Goal: Book appointment/travel/reservation

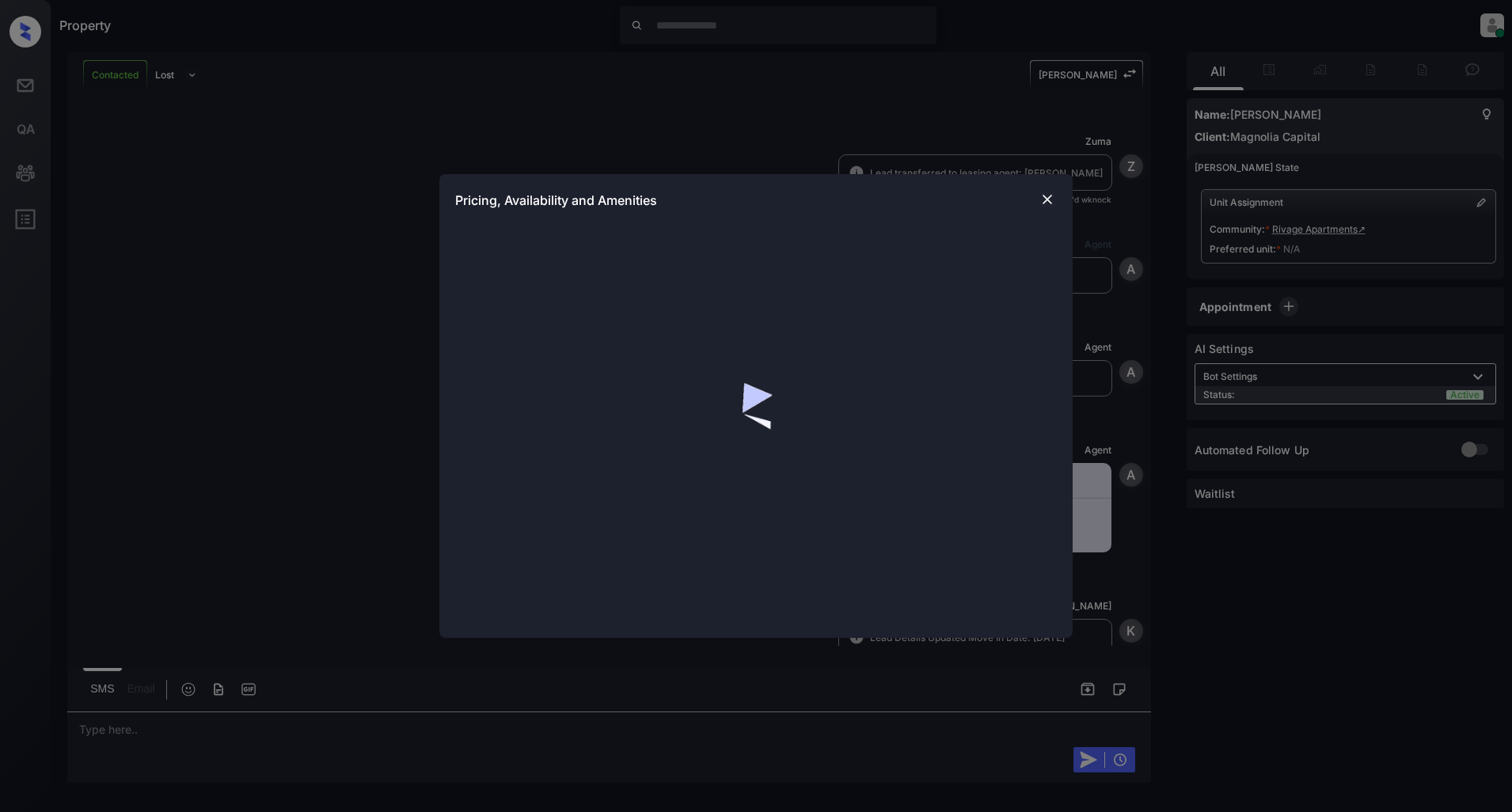
scroll to position [598, 0]
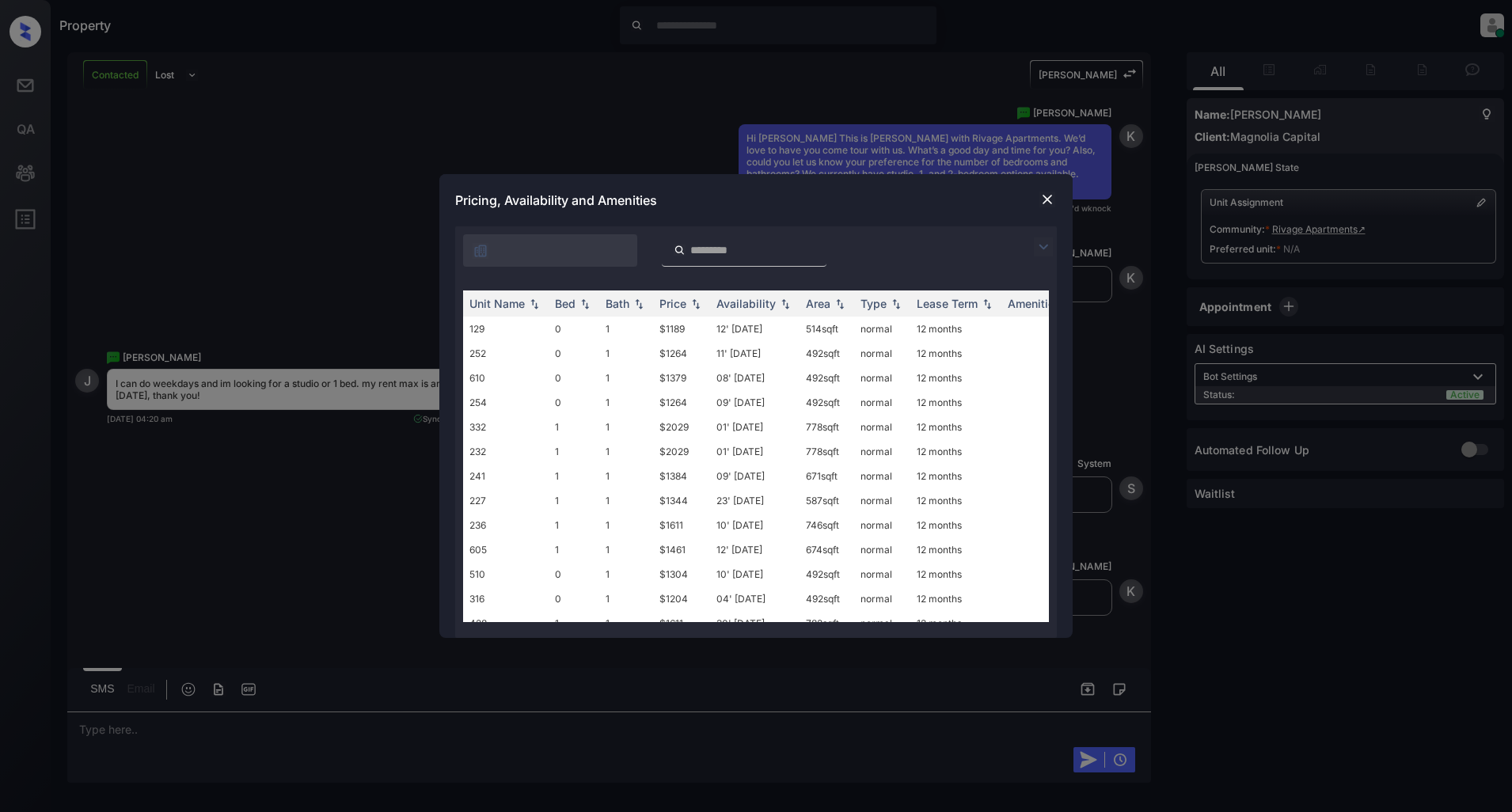
click at [1039, 239] on img at bounding box center [1043, 246] width 19 height 19
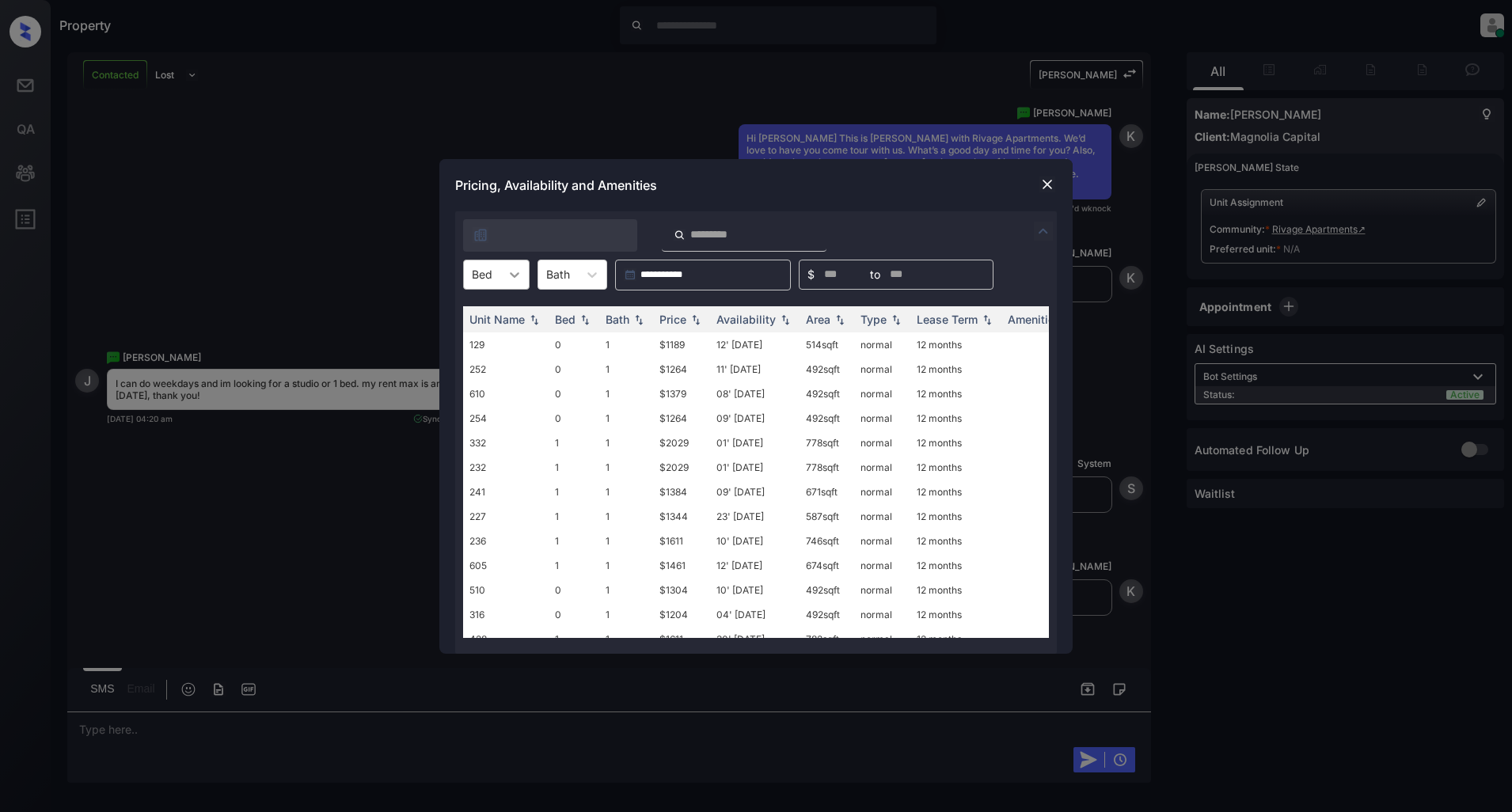
click at [503, 286] on div at bounding box center [514, 274] width 29 height 29
click at [485, 314] on div "0" at bounding box center [496, 314] width 66 height 29
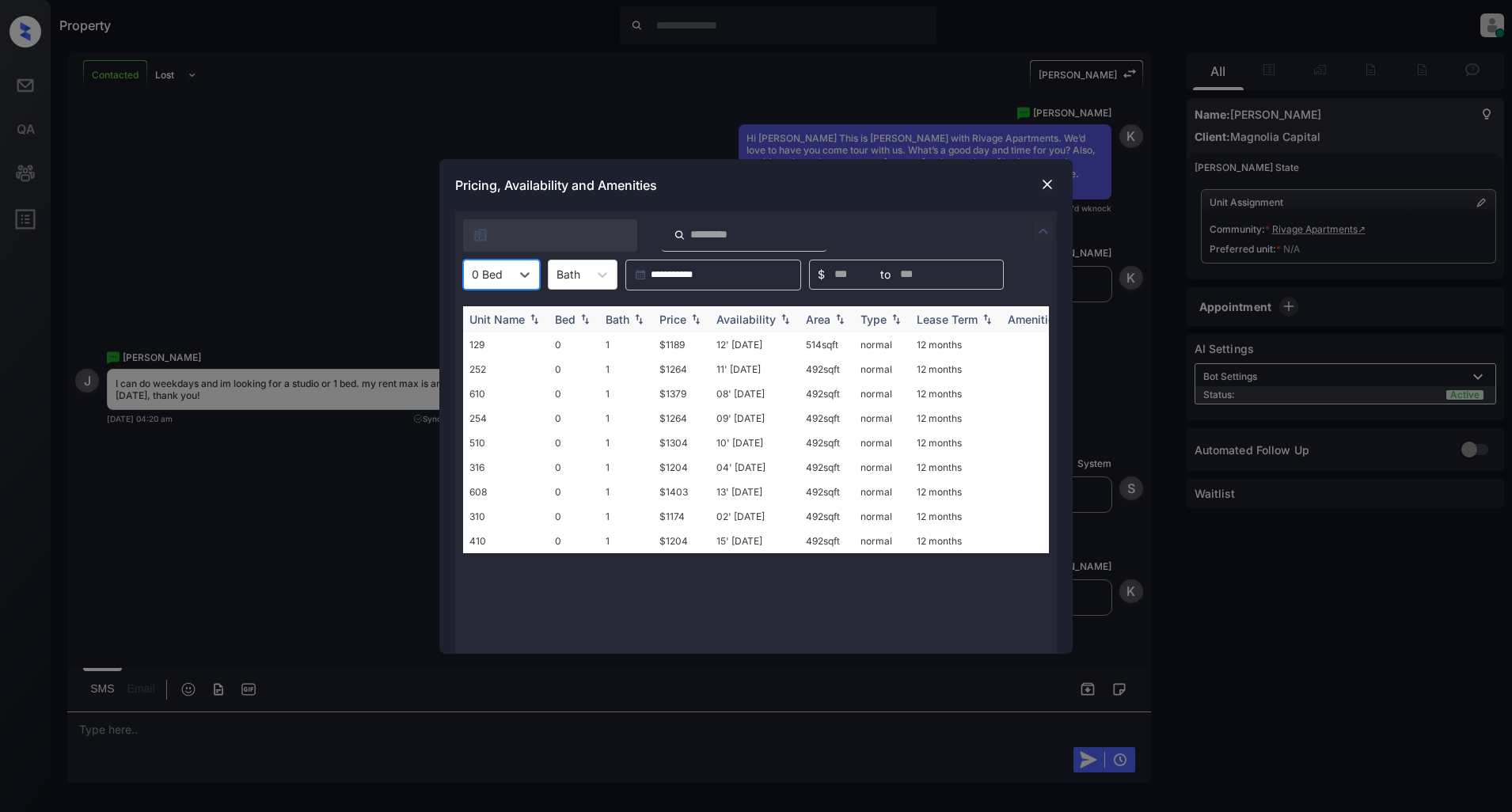
click at [686, 320] on div "Price" at bounding box center [682, 319] width 44 height 13
drag, startPoint x: 702, startPoint y: 336, endPoint x: 642, endPoint y: 346, distance: 60.8
click at [642, 346] on tr "310 0 1 $1174 02' Aug 25 492 sqft normal 12 months" at bounding box center [877, 345] width 828 height 25
copy tr "$1174"
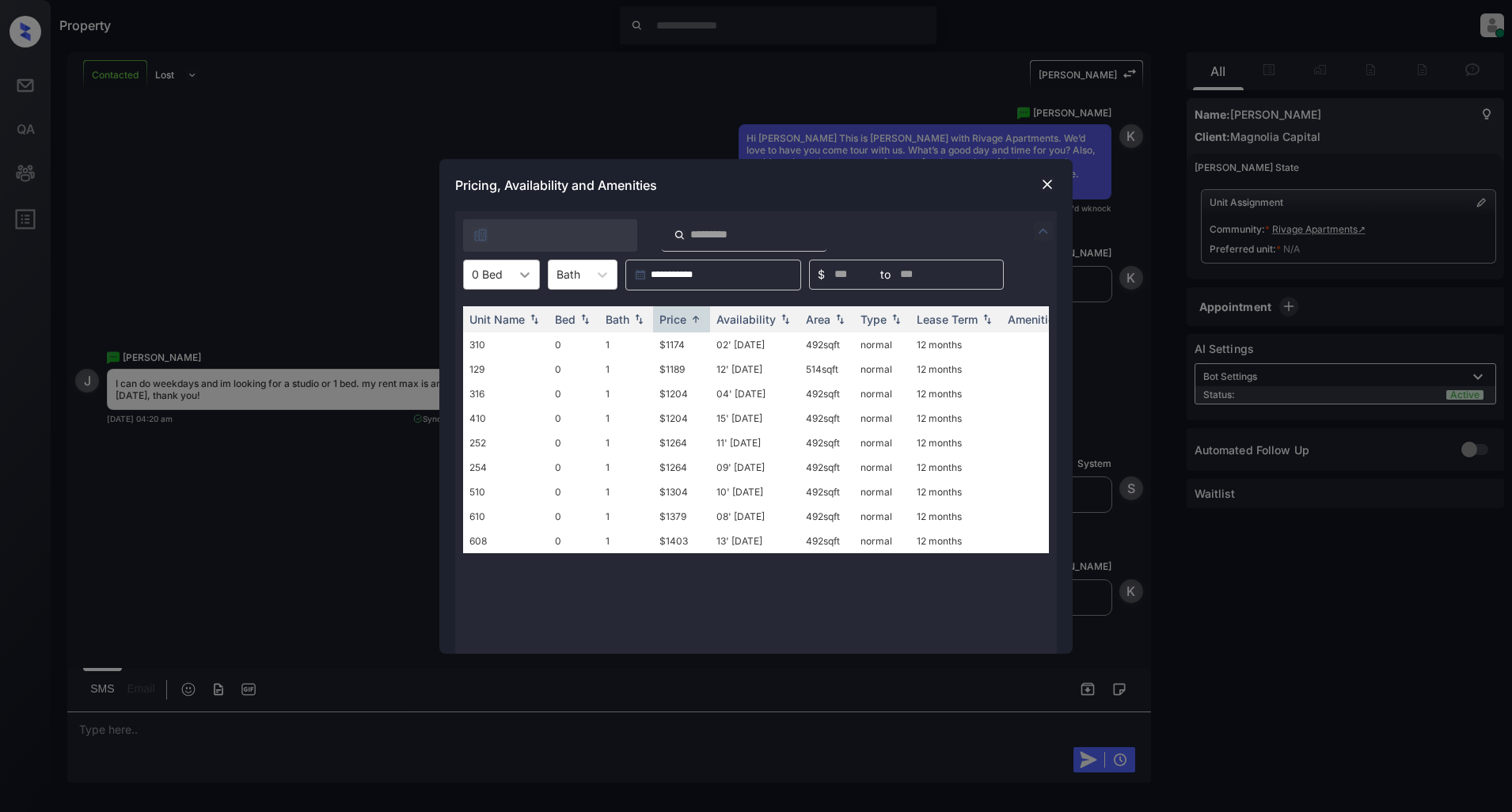
click at [511, 273] on div at bounding box center [525, 274] width 29 height 29
click at [511, 346] on div "1" at bounding box center [502, 341] width 77 height 29
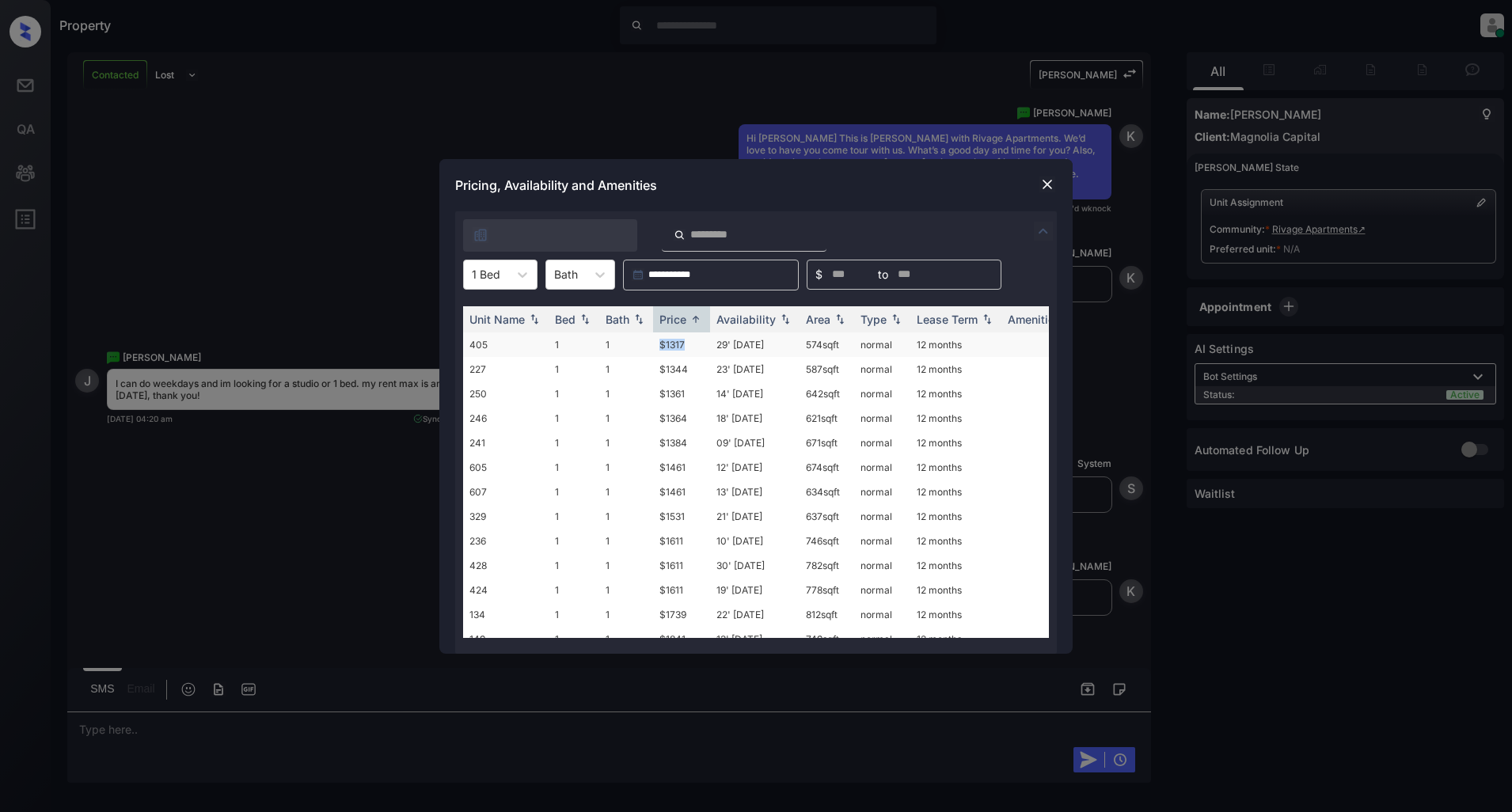
drag, startPoint x: 694, startPoint y: 346, endPoint x: 655, endPoint y: 346, distance: 39.0
click at [655, 346] on td "$1317" at bounding box center [682, 345] width 57 height 25
copy td "$1317"
click at [1045, 182] on img at bounding box center [1047, 184] width 16 height 16
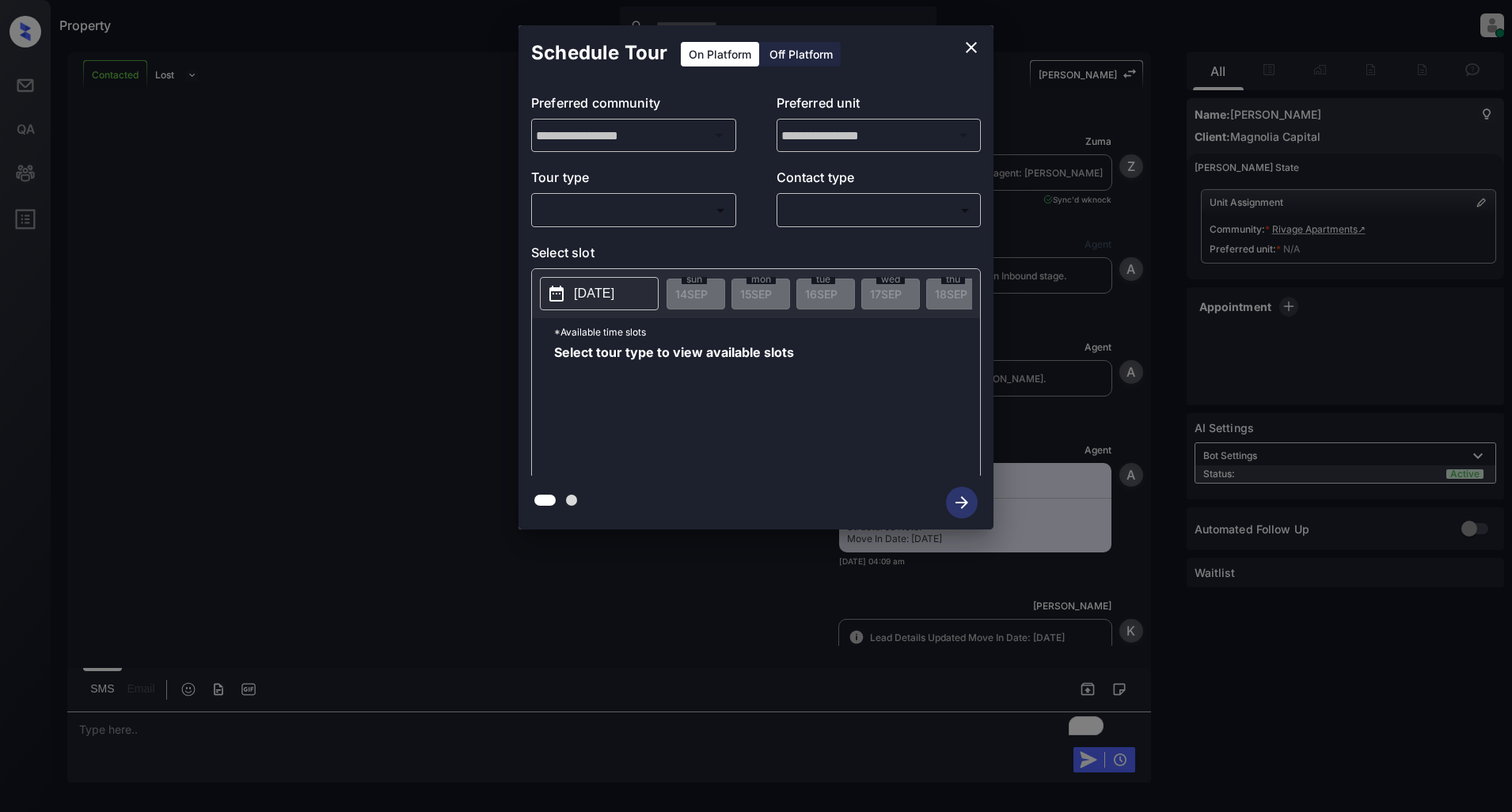
scroll to position [2605, 0]
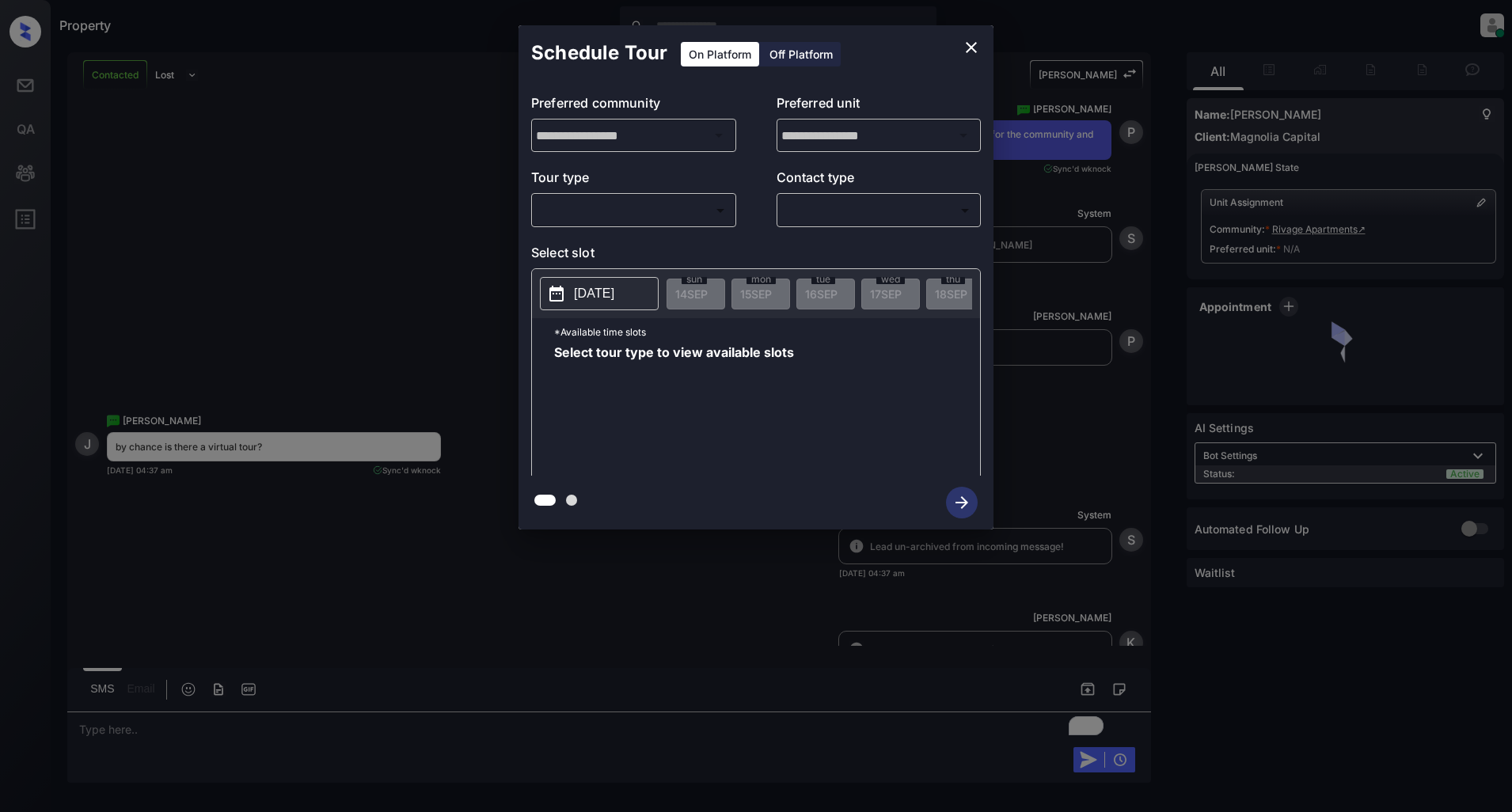
click at [655, 207] on body "Property Patrick Deasis Online Set yourself offline Set yourself on break Profi…" at bounding box center [756, 406] width 1512 height 812
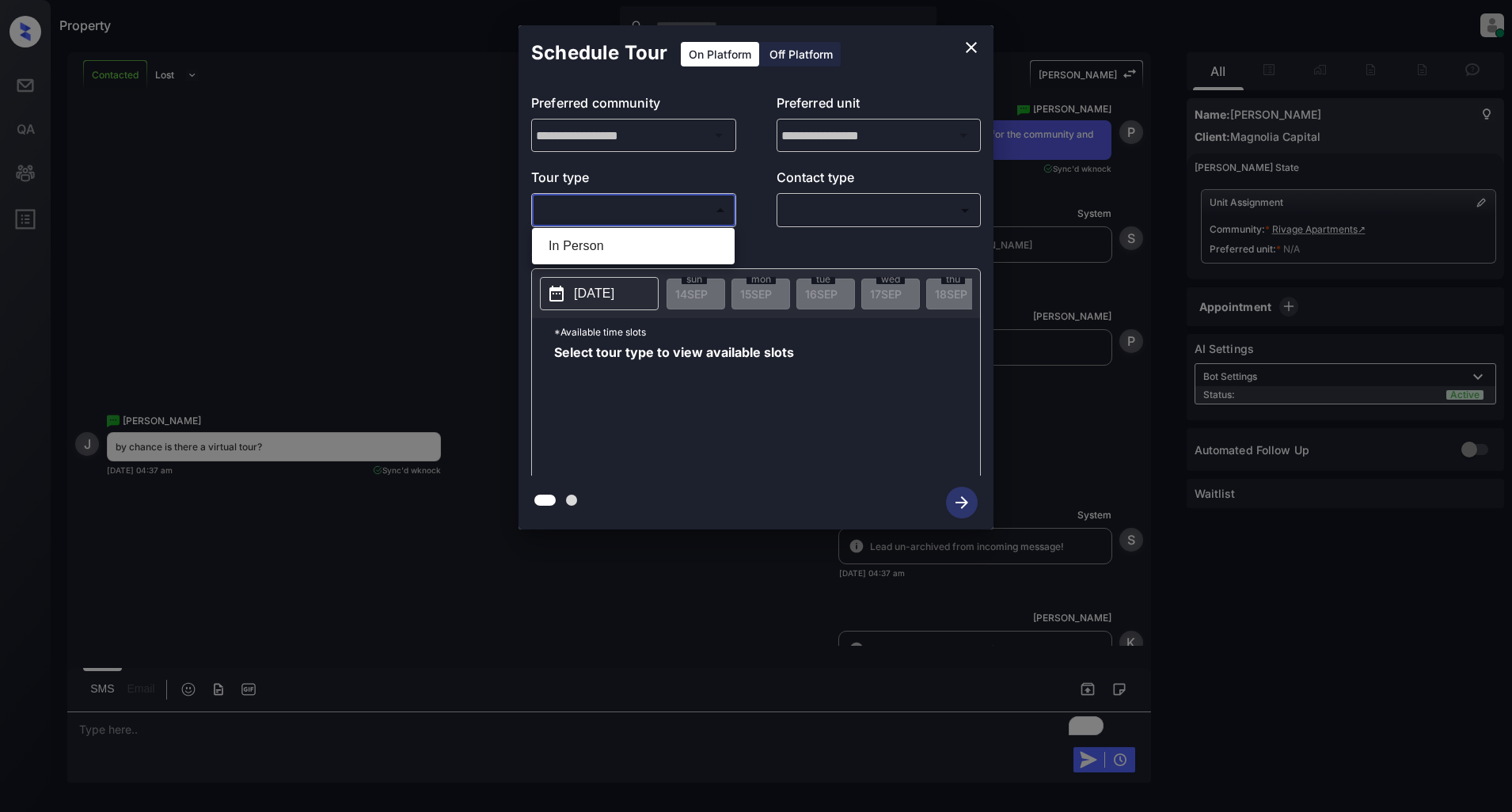
click at [966, 49] on div at bounding box center [756, 406] width 1512 height 812
click at [399, 228] on div "**********" at bounding box center [756, 277] width 1512 height 555
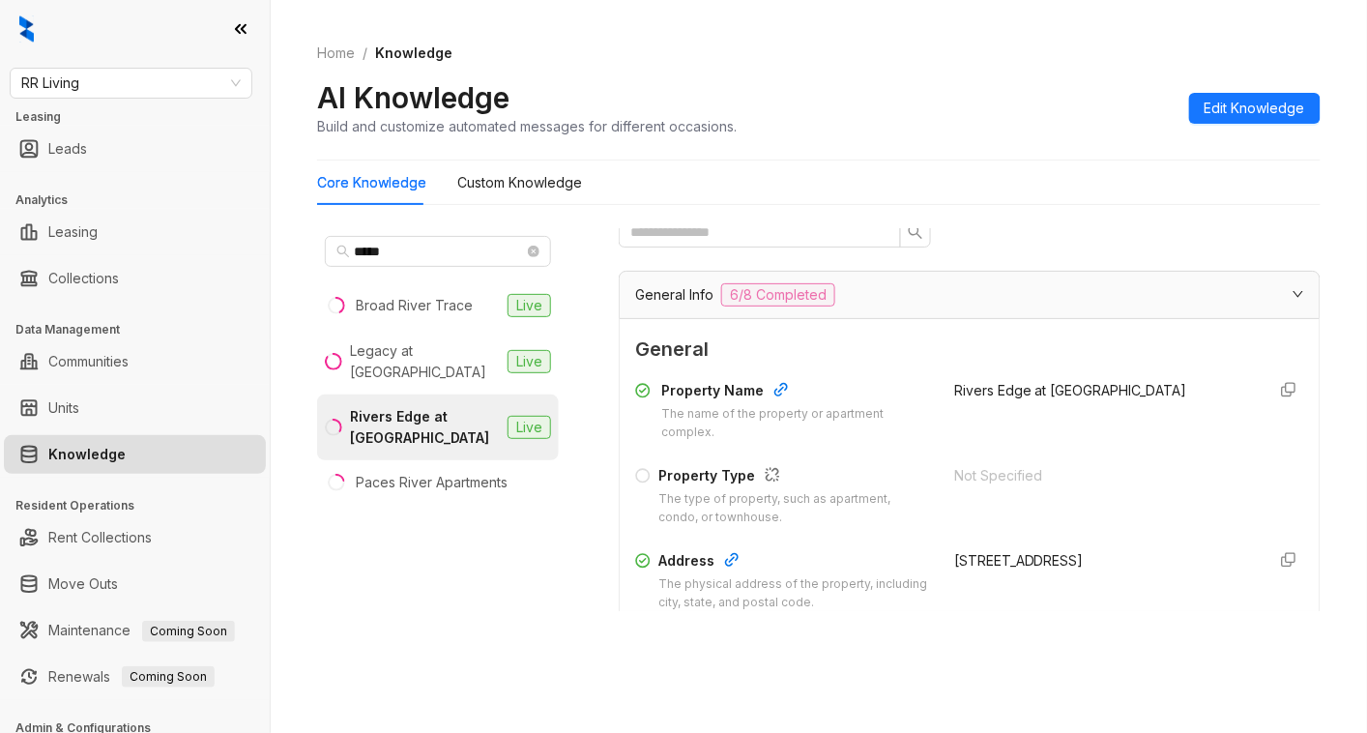
scroll to position [6752, 0]
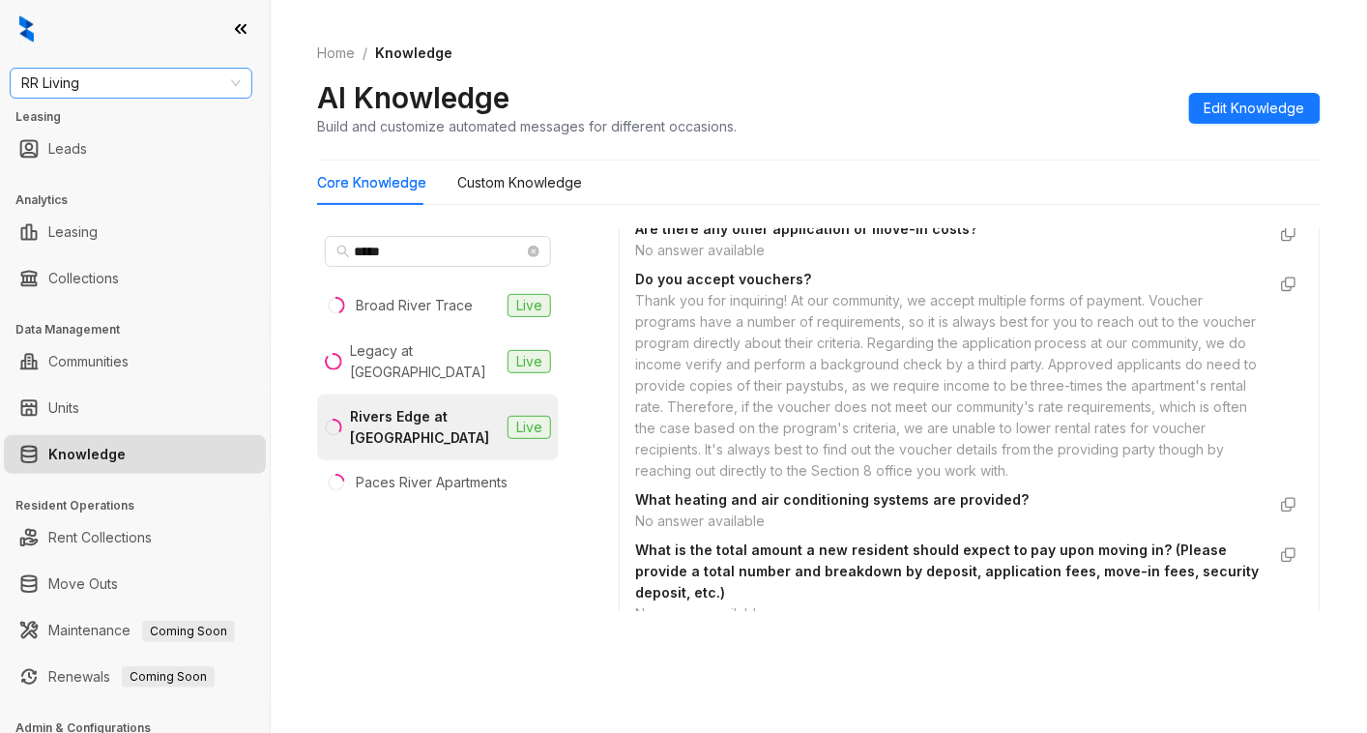
click at [128, 95] on span "RR Living" at bounding box center [131, 83] width 220 height 29
type input "*****"
click at [125, 133] on div "Magnolia Capital" at bounding box center [131, 121] width 235 height 31
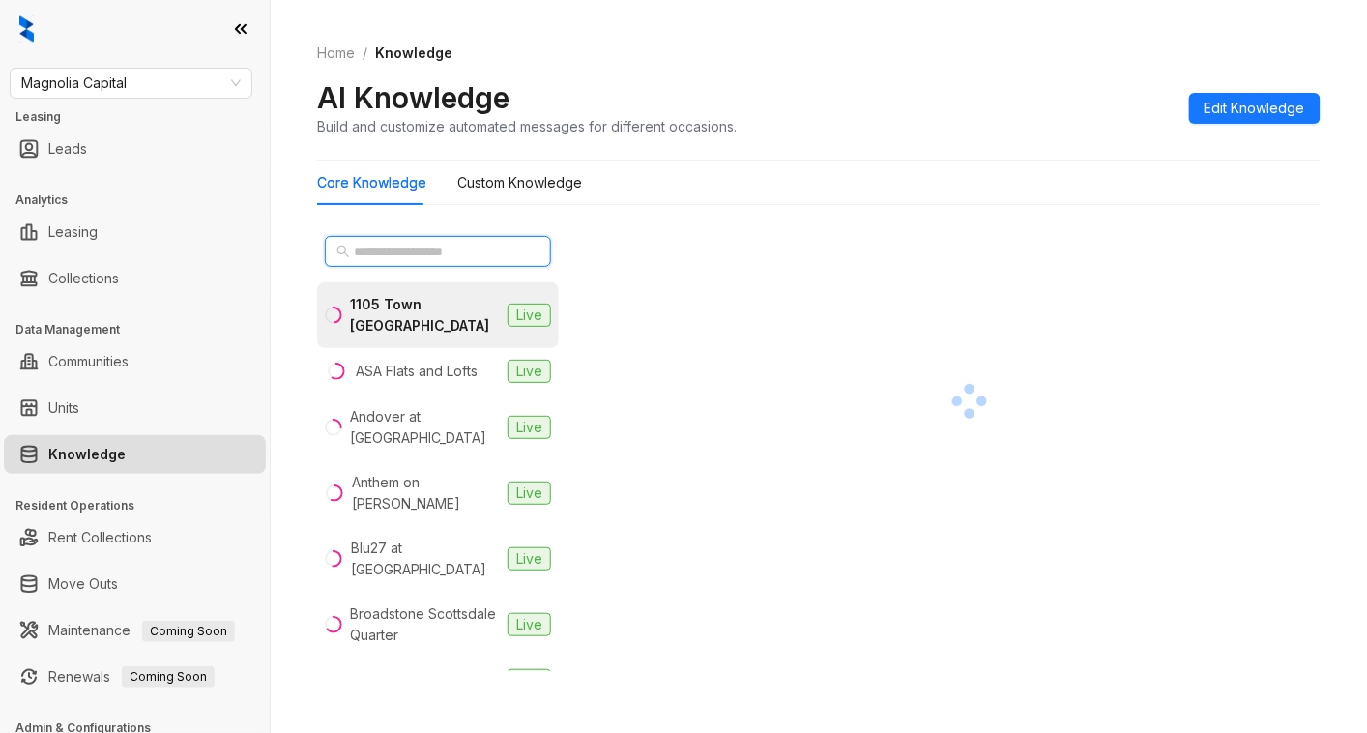
click at [435, 259] on input "text" at bounding box center [439, 251] width 170 height 21
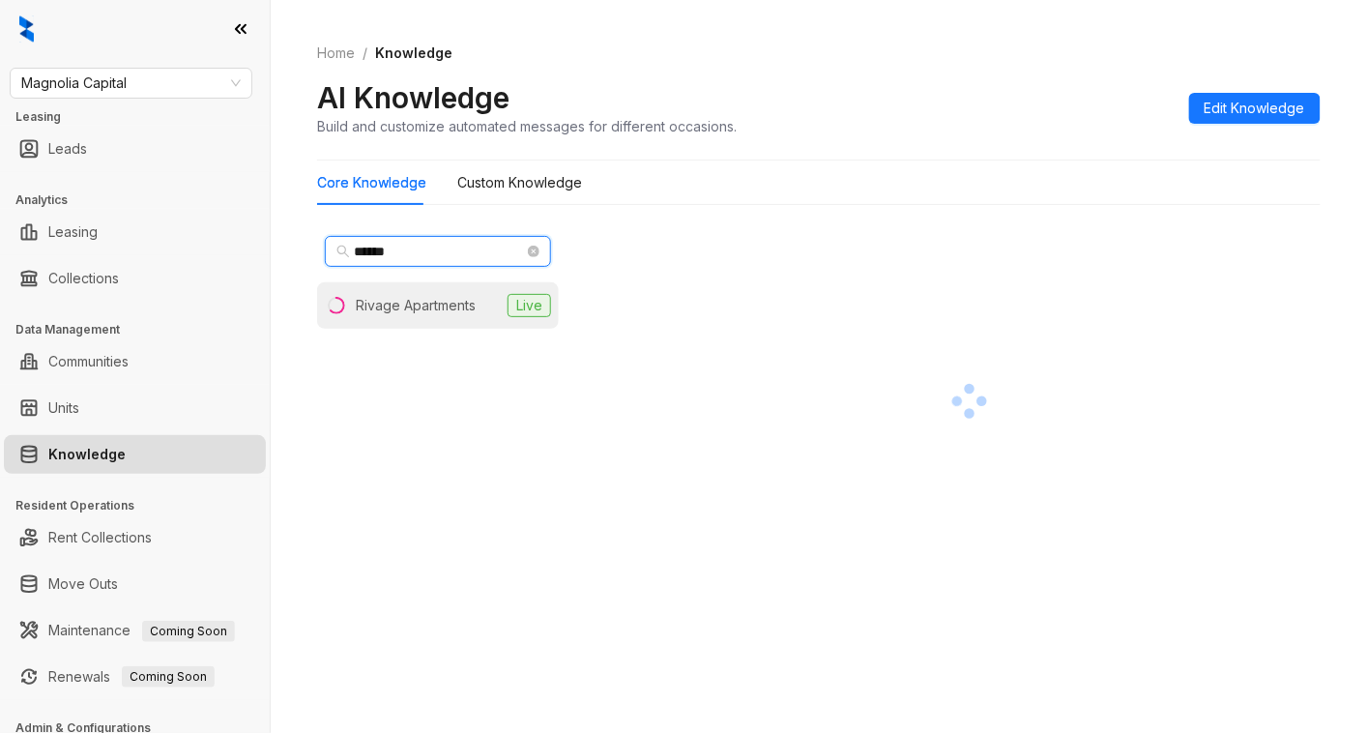
type input "******"
click at [400, 291] on li "Rivage Apartments Live" at bounding box center [438, 305] width 242 height 46
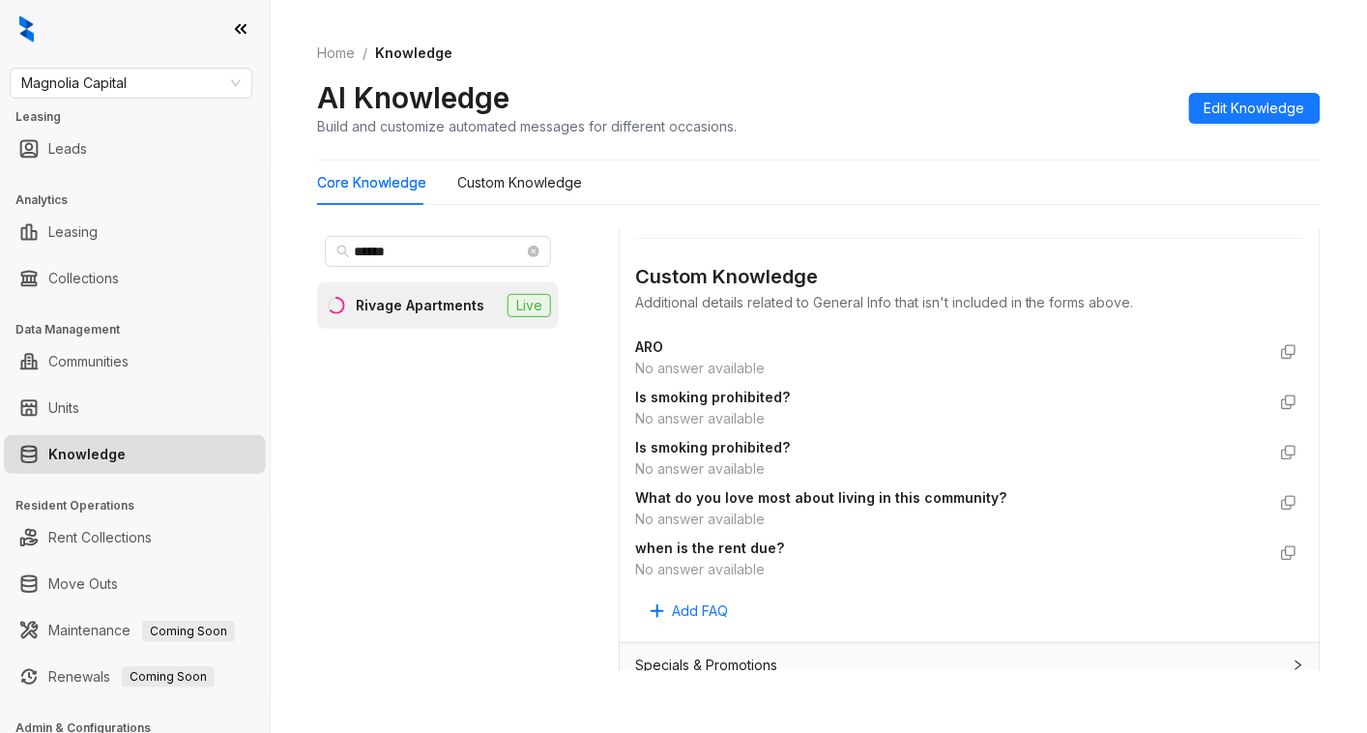
scroll to position [1418, 0]
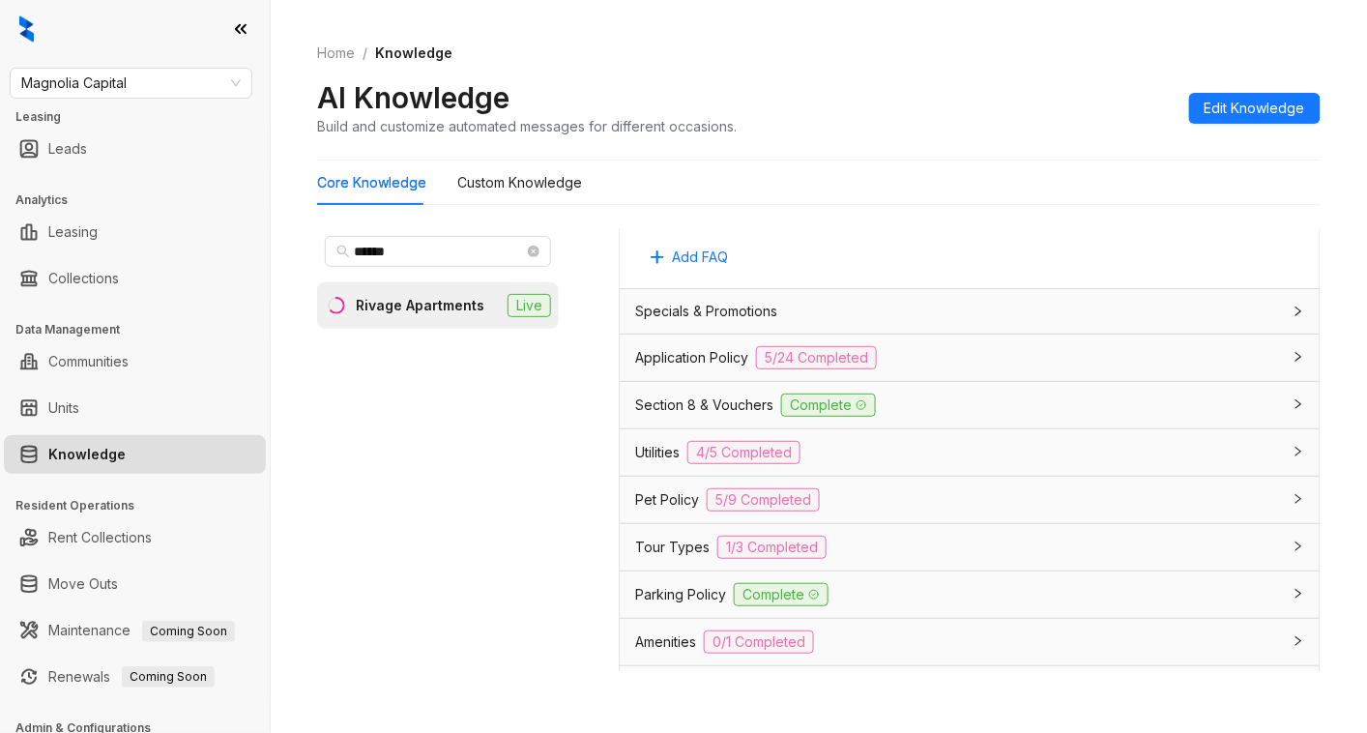
click at [961, 559] on div "Tour Types 1/3 Completed" at bounding box center [958, 547] width 646 height 23
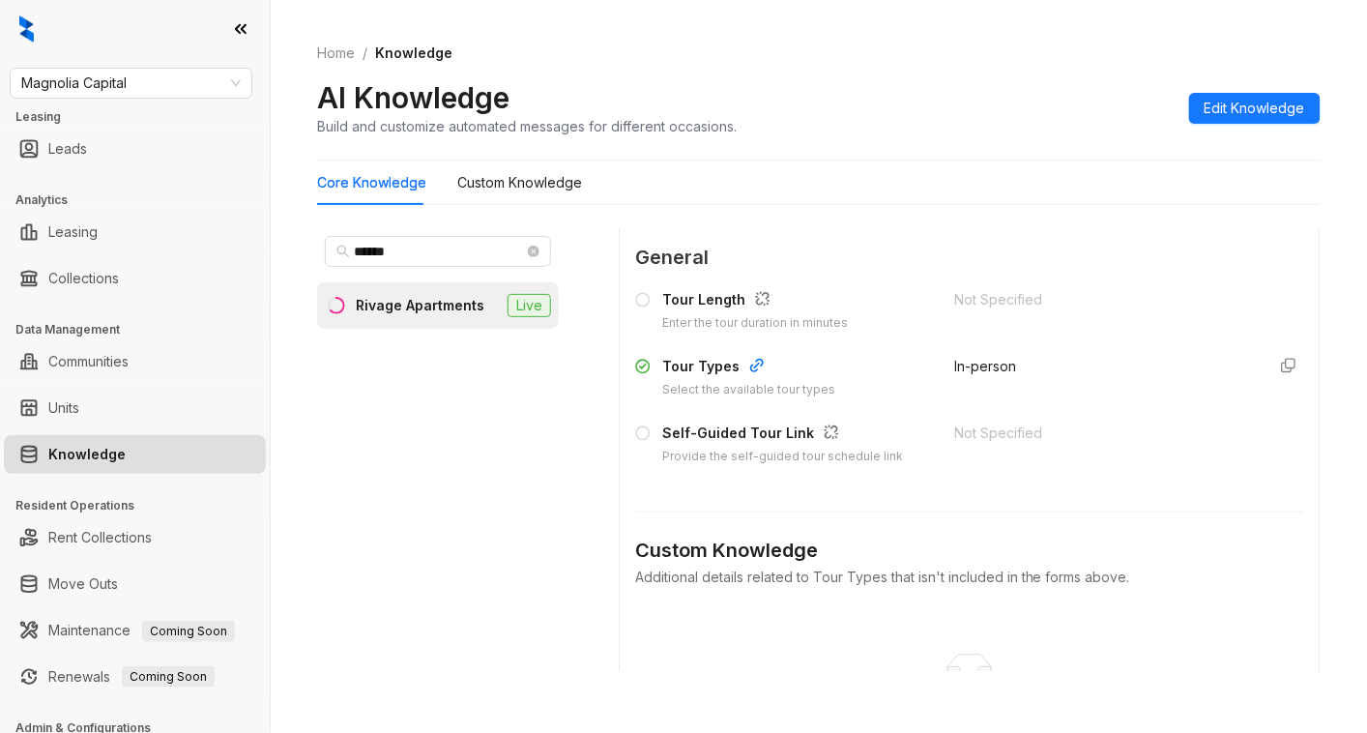
scroll to position [1804, 0]
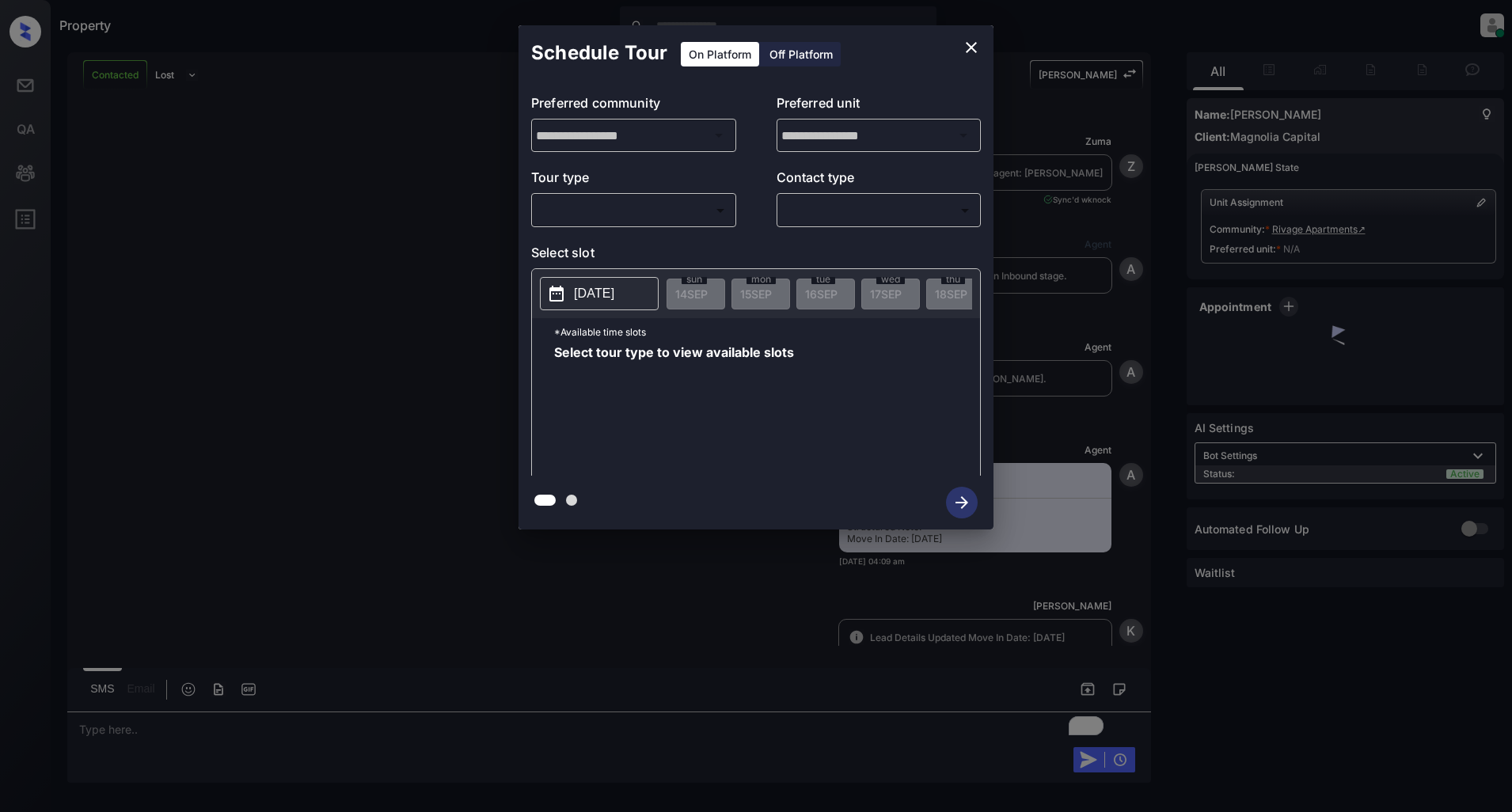
scroll to position [3219, 0]
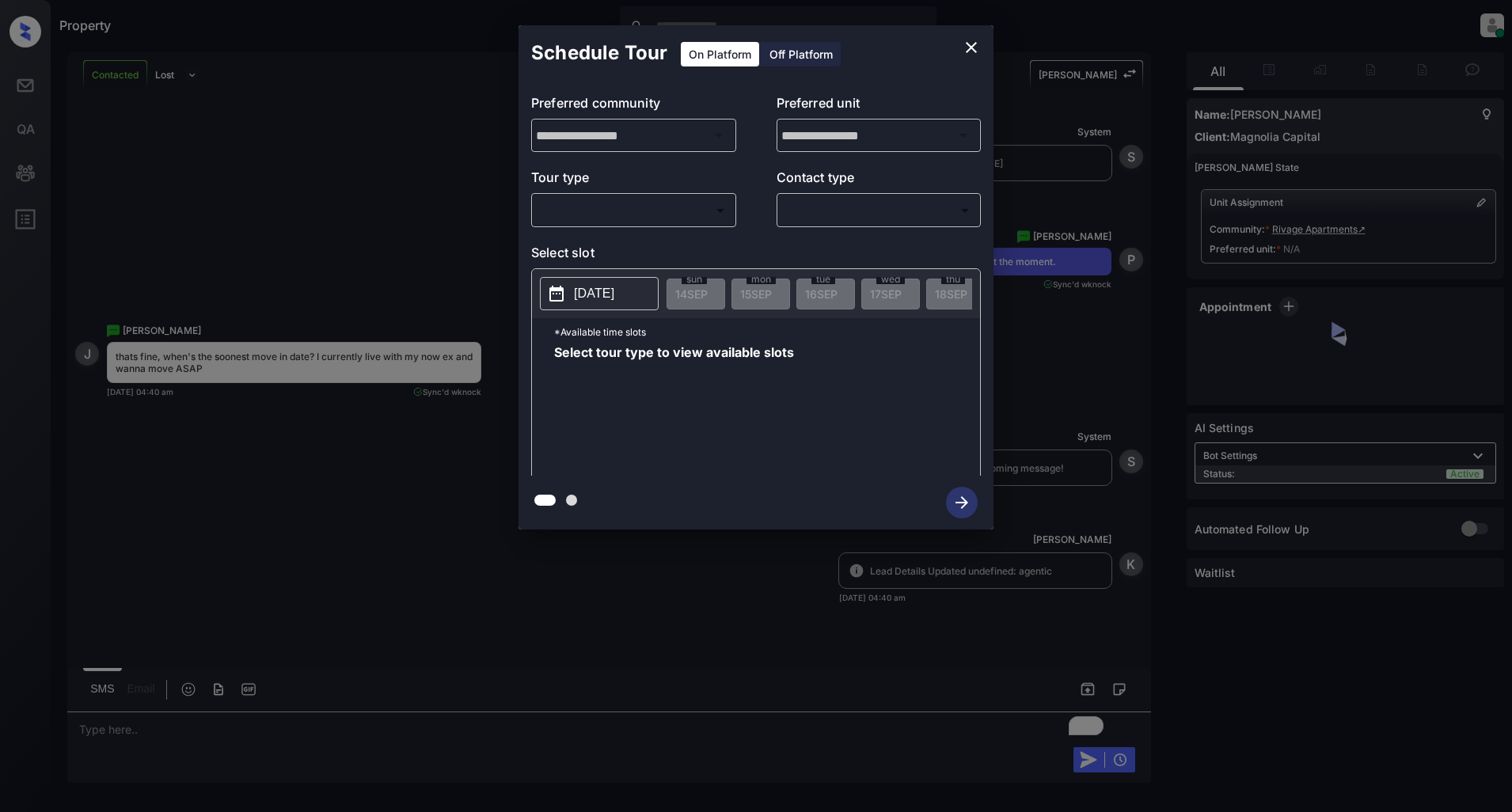
click at [571, 217] on body "Property [PERSON_NAME] Online Set yourself offline Set yourself on break Profil…" at bounding box center [756, 406] width 1512 height 812
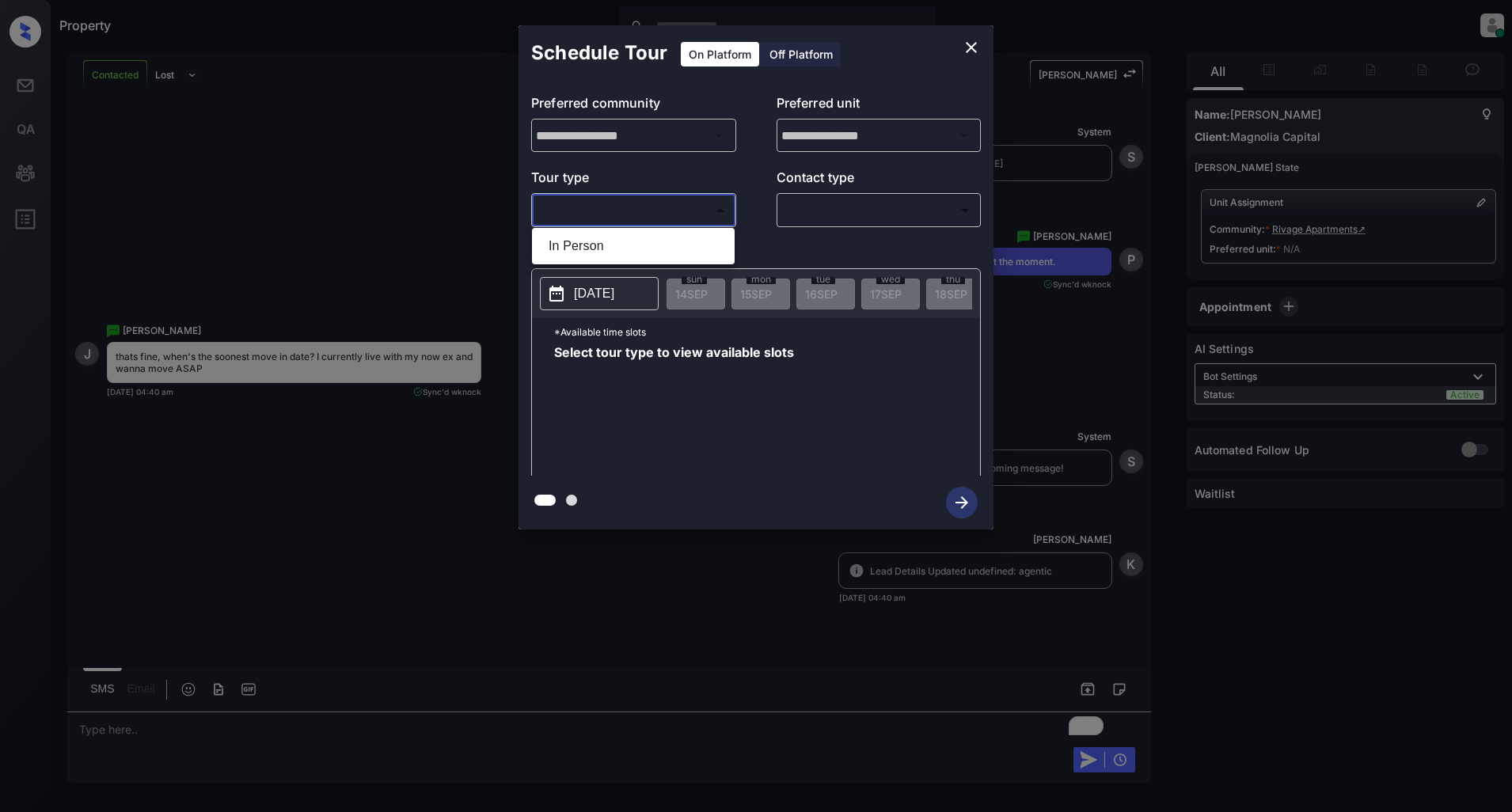
click at [592, 251] on li "In Person" at bounding box center [634, 246] width 195 height 29
type input "********"
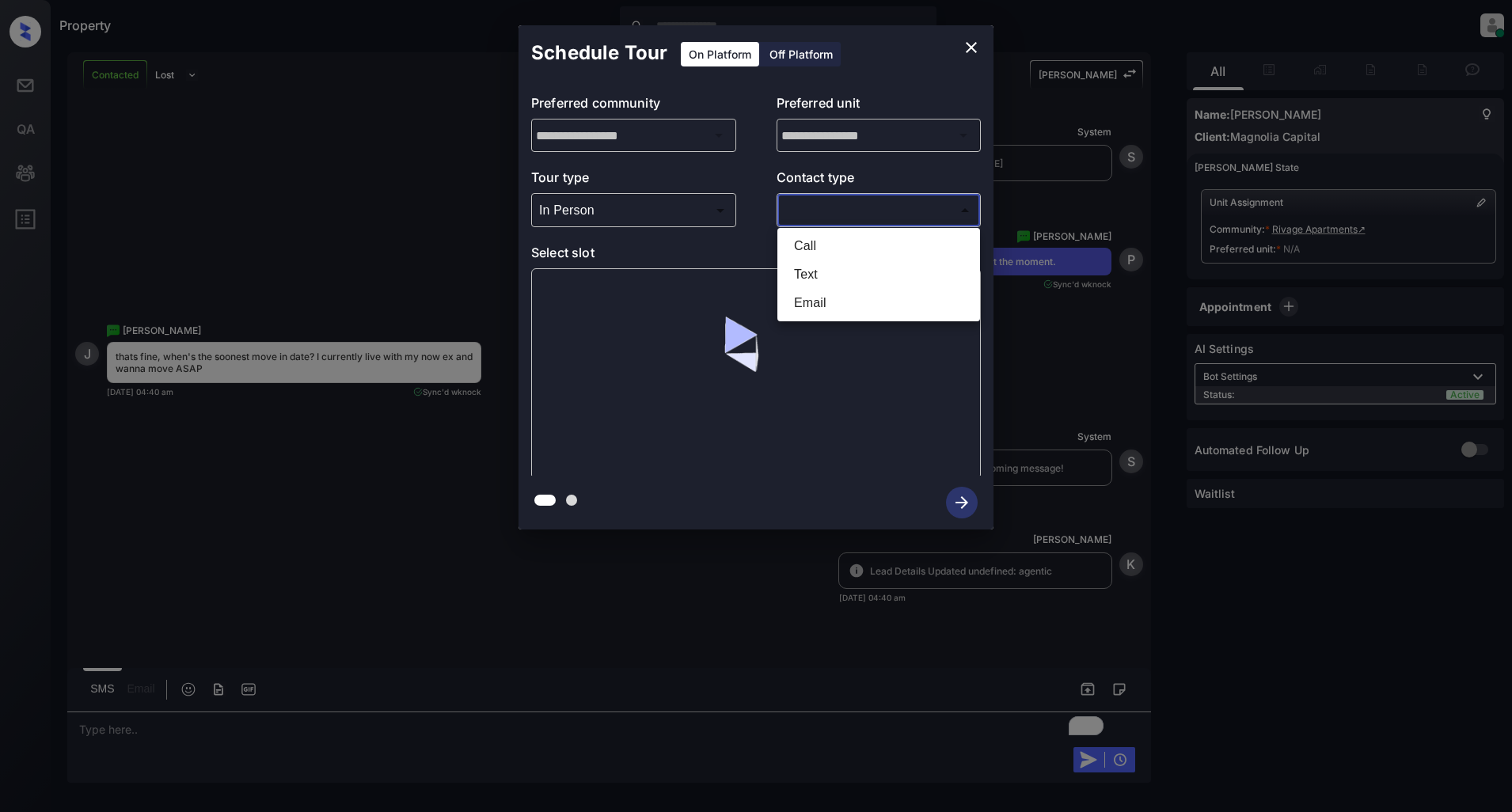
click at [871, 210] on body "Property [PERSON_NAME] Online Set yourself offline Set yourself on break Profil…" at bounding box center [756, 406] width 1512 height 812
click at [810, 276] on li "Text" at bounding box center [878, 274] width 195 height 29
type input "****"
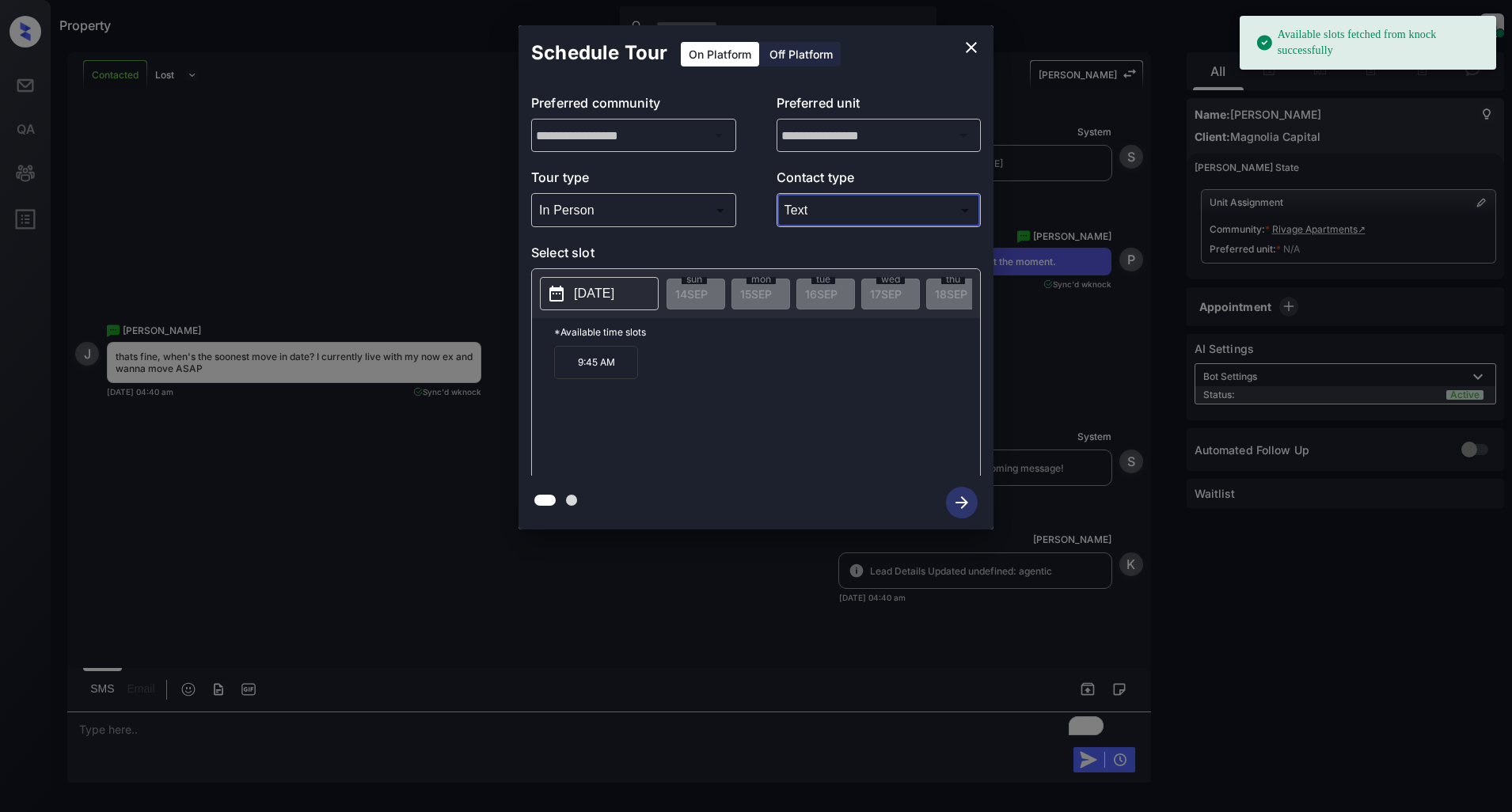
click at [586, 282] on button "[DATE]" at bounding box center [598, 293] width 119 height 34
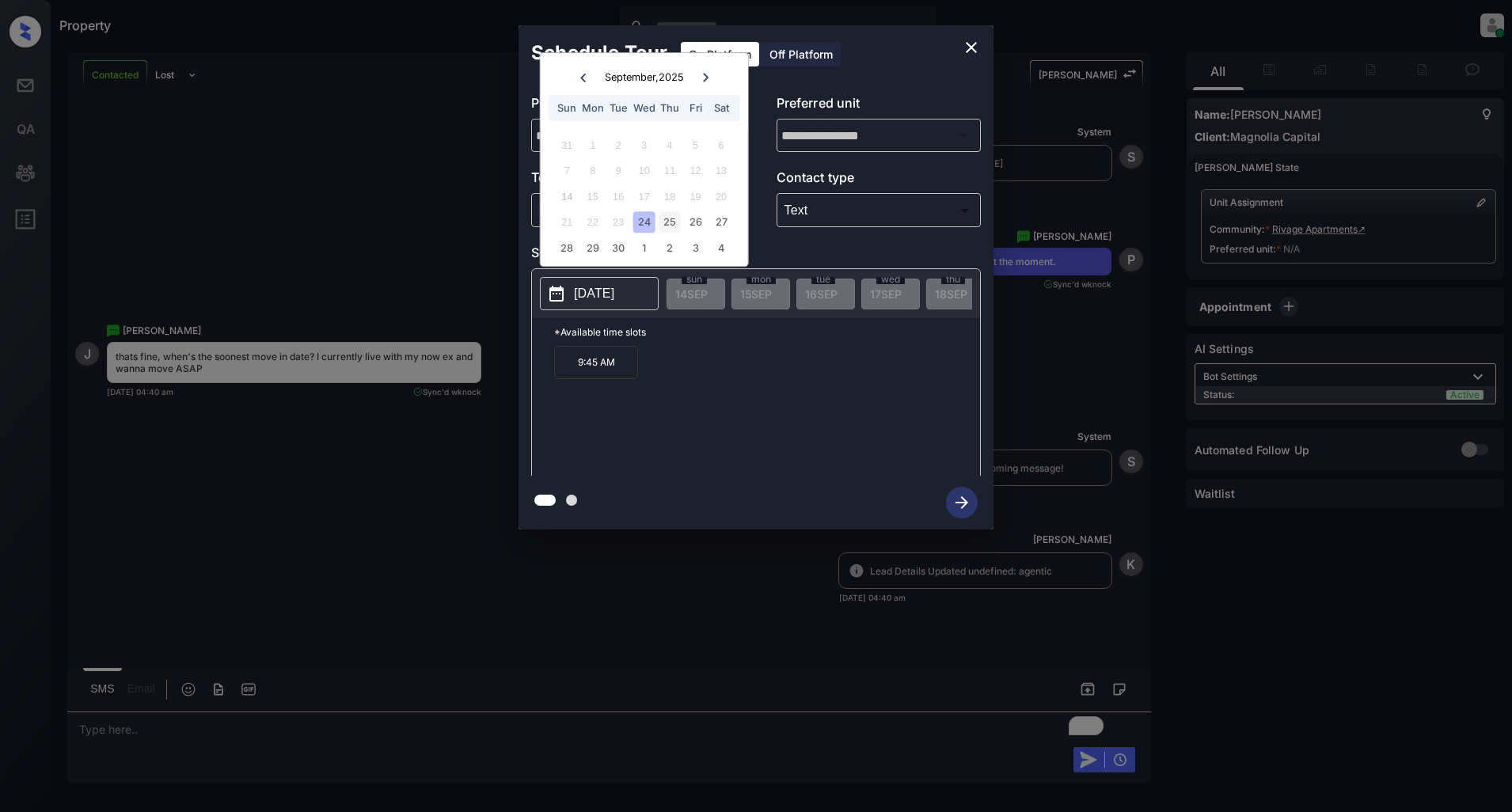
click at [665, 219] on div "25" at bounding box center [670, 223] width 21 height 21
click at [634, 224] on div "24" at bounding box center [644, 223] width 21 height 21
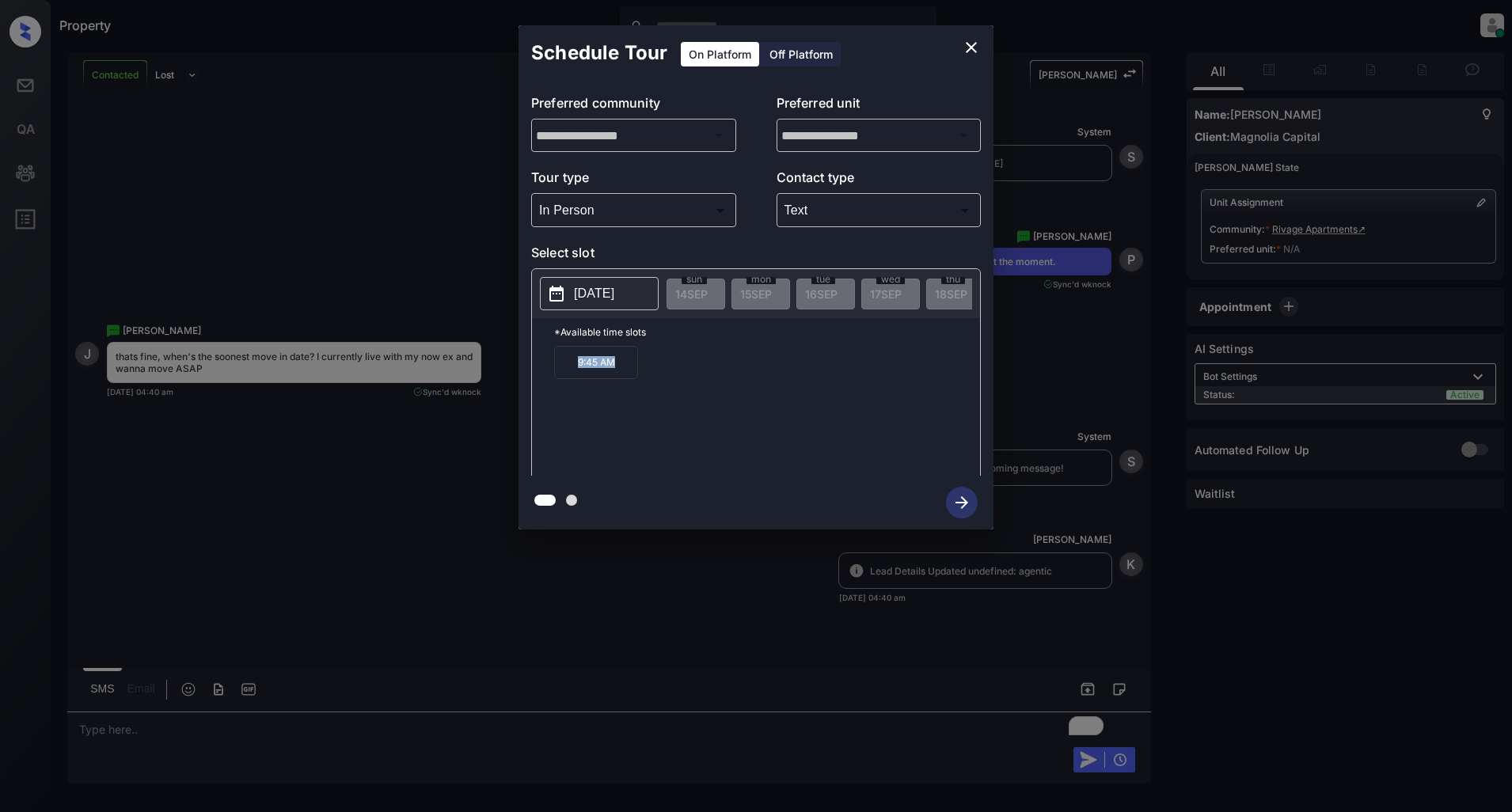
drag, startPoint x: 612, startPoint y: 372, endPoint x: 515, endPoint y: 372, distance: 97.0
click at [515, 372] on div "**********" at bounding box center [756, 277] width 1512 height 555
copy p "9:45 AM"
click at [977, 43] on icon "close" at bounding box center [971, 47] width 19 height 19
